Goal: Task Accomplishment & Management: Complete application form

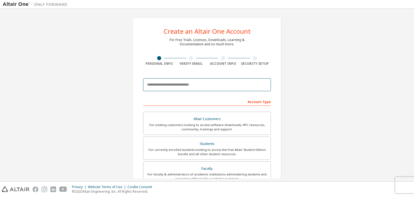
click at [174, 82] on input "email" at bounding box center [207, 84] width 128 height 13
paste input "**********"
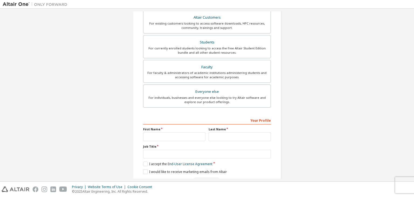
scroll to position [117, 0]
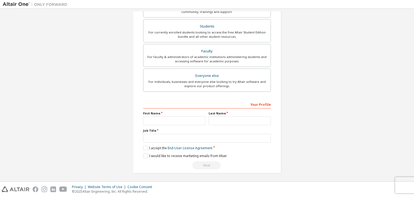
type input "**********"
click at [221, 119] on input "text" at bounding box center [240, 120] width 62 height 9
click at [212, 117] on input "text" at bounding box center [240, 120] width 62 height 9
click at [158, 113] on label "First Name" at bounding box center [174, 113] width 62 height 4
click at [155, 117] on input "text" at bounding box center [174, 120] width 62 height 9
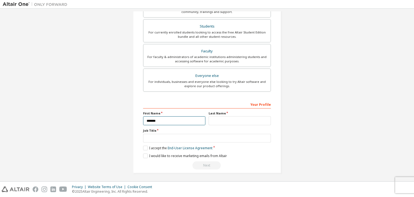
type input "*******"
click at [217, 123] on input "text" at bounding box center [240, 120] width 62 height 9
type input "********"
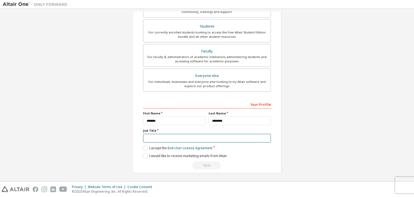
click at [199, 134] on input "text" at bounding box center [207, 138] width 128 height 9
type input "*******"
click at [145, 147] on label "I accept the End-User License Agreement" at bounding box center [177, 148] width 69 height 5
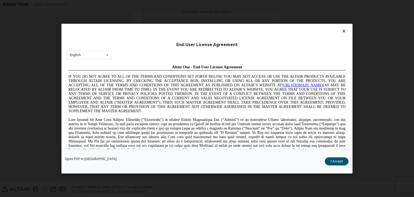
scroll to position [0, 0]
click at [337, 162] on button "I Accept" at bounding box center [337, 161] width 24 height 8
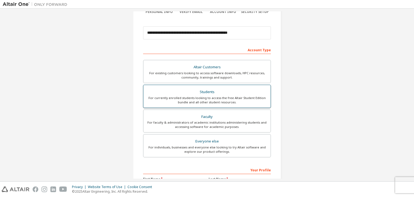
scroll to position [51, 0]
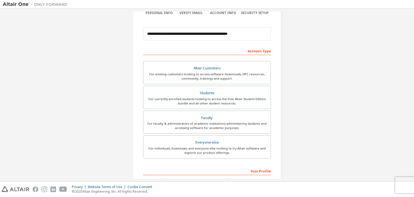
click at [195, 52] on div "Account Type" at bounding box center [207, 50] width 128 height 9
click at [218, 48] on div "Account Type" at bounding box center [207, 50] width 128 height 9
click at [157, 49] on div "Account Type" at bounding box center [207, 50] width 128 height 9
drag, startPoint x: 157, startPoint y: 49, endPoint x: 162, endPoint y: 54, distance: 7.3
click at [162, 54] on div "Account Type" at bounding box center [207, 50] width 128 height 9
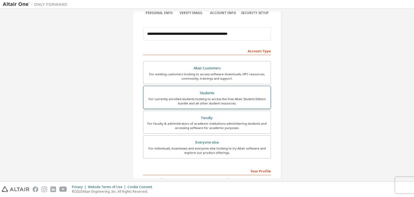
click at [200, 105] on label "Students For currently enrolled students looking to access the free Altair Stud…" at bounding box center [207, 97] width 128 height 23
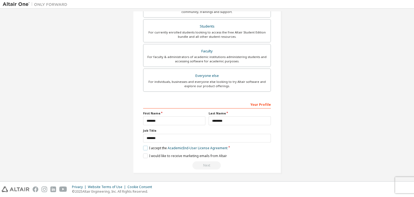
click at [144, 146] on label "I accept the Academic End-User License Agreement" at bounding box center [185, 148] width 84 height 5
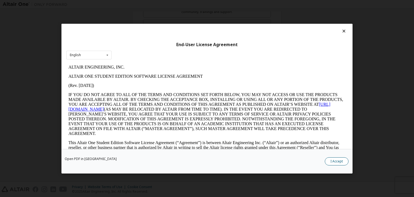
scroll to position [0, 0]
click at [335, 164] on button "I Accept" at bounding box center [337, 161] width 24 height 8
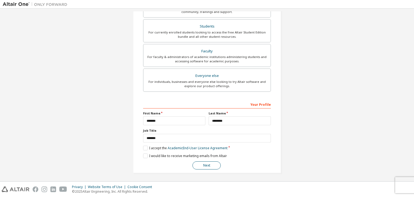
click at [210, 165] on button "Next" at bounding box center [206, 165] width 28 height 8
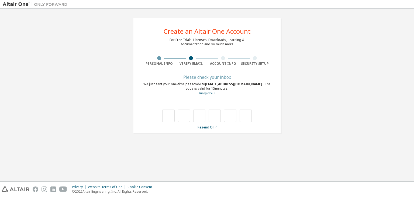
type input "*"
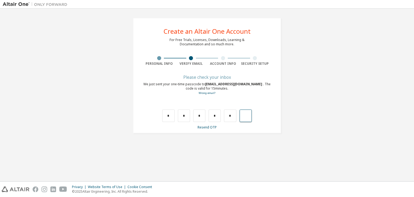
type input "*"
click at [347, 67] on div "**********" at bounding box center [207, 75] width 408 height 128
click at [192, 60] on div at bounding box center [191, 58] width 32 height 4
click at [258, 122] on div "Internal error. Please try again later." at bounding box center [207, 109] width 128 height 23
click at [207, 122] on div at bounding box center [206, 115] width 89 height 12
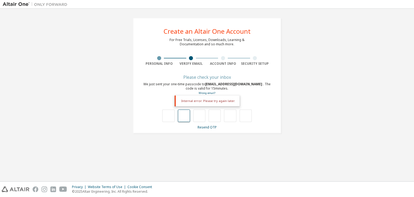
click at [179, 119] on input "text" at bounding box center [184, 115] width 12 height 12
click at [166, 119] on input "text" at bounding box center [168, 115] width 12 height 12
type input "*"
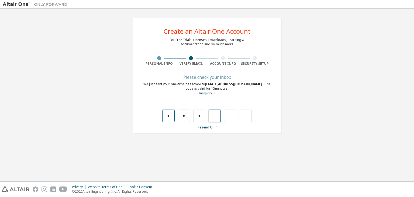
type input "*"
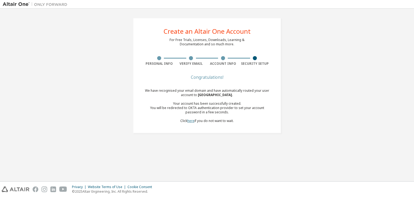
click at [191, 120] on link "here" at bounding box center [190, 120] width 7 height 5
